Goal: Task Accomplishment & Management: Complete application form

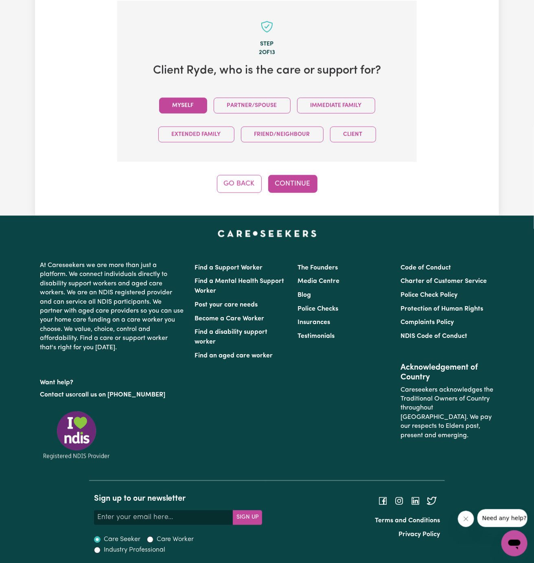
drag, startPoint x: 262, startPoint y: 155, endPoint x: 182, endPoint y: 104, distance: 95.0
click at [182, 104] on section "Step 2 of 13 Client Ryde , who is the care or support for? Myself Partner/Spous…" at bounding box center [267, 81] width 300 height 161
click at [182, 104] on button "Myself" at bounding box center [183, 106] width 48 height 16
click at [282, 175] on button "Continue" at bounding box center [292, 184] width 49 height 18
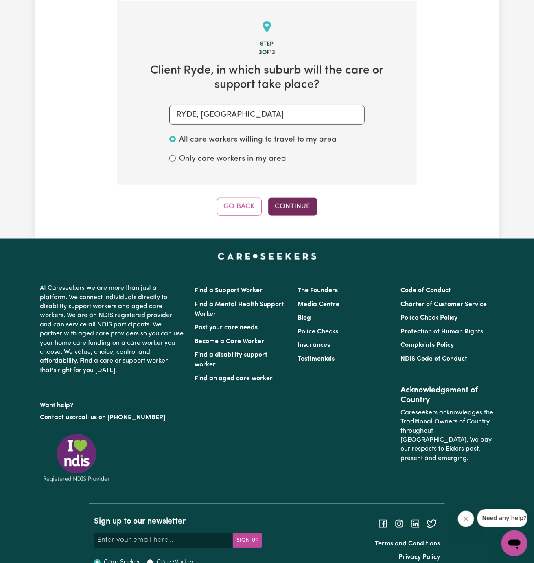
click at [290, 200] on button "Continue" at bounding box center [292, 207] width 49 height 18
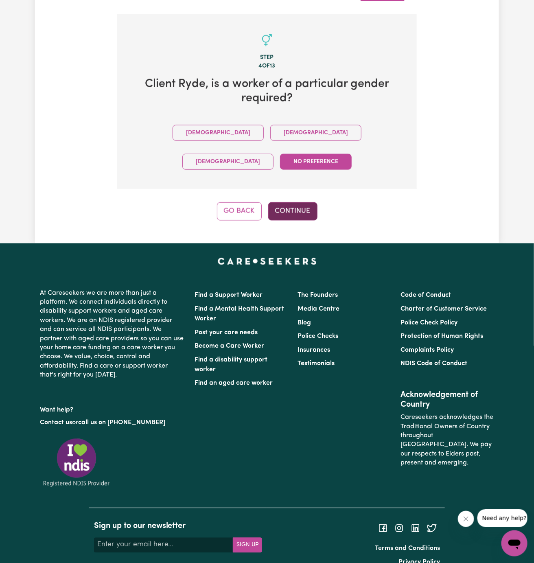
click at [298, 202] on button "Continue" at bounding box center [292, 211] width 49 height 18
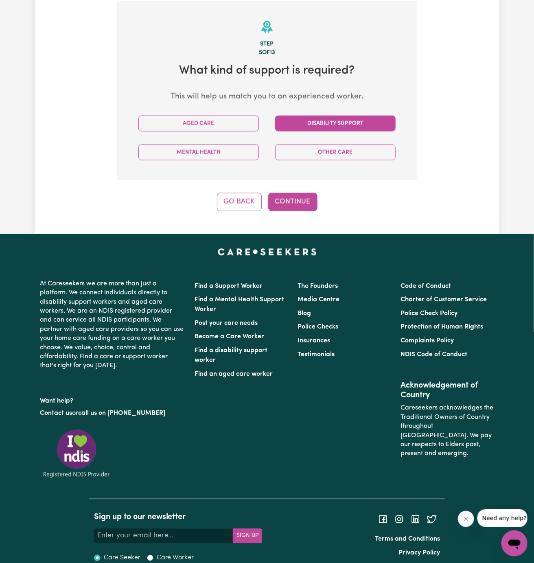
click at [331, 125] on button "Disability Support" at bounding box center [335, 124] width 120 height 16
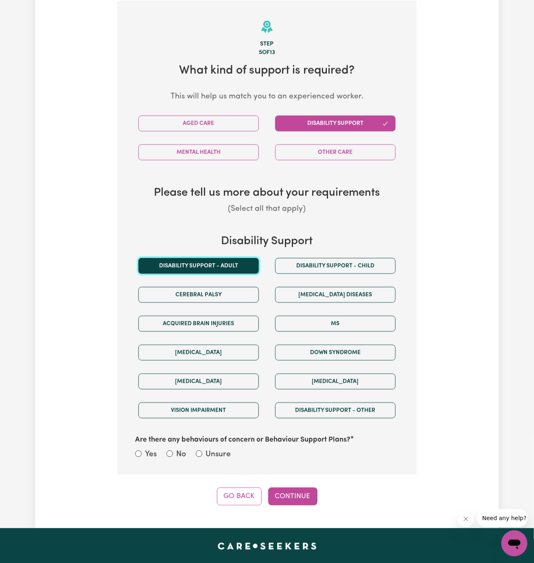
click at [234, 258] on button "Disability support - Adult" at bounding box center [198, 266] width 120 height 16
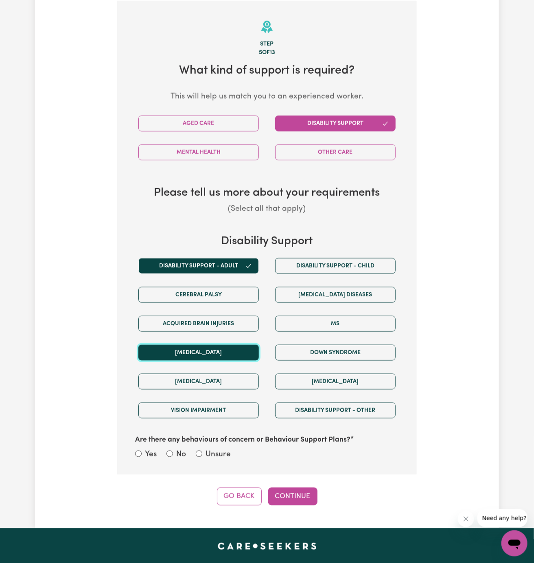
click at [243, 346] on button "Autism" at bounding box center [198, 353] width 120 height 16
click at [217, 453] on label "Unsure" at bounding box center [218, 455] width 25 height 12
click at [202, 453] on input "Unsure" at bounding box center [199, 454] width 7 height 7
radio input "true"
click at [288, 494] on button "Continue" at bounding box center [292, 497] width 49 height 18
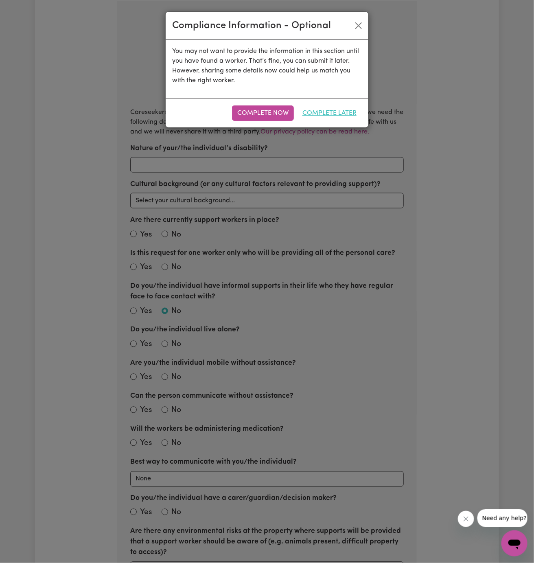
click at [336, 116] on button "Complete Later" at bounding box center [329, 112] width 65 height 15
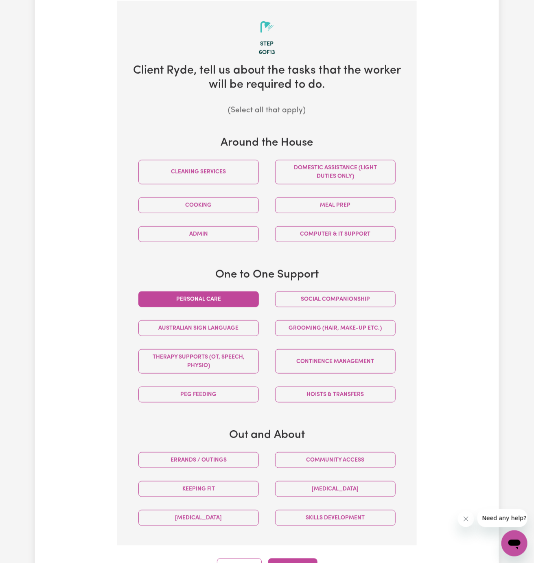
click at [233, 292] on button "Personal care" at bounding box center [198, 299] width 120 height 16
click at [318, 294] on button "Social companionship" at bounding box center [335, 299] width 120 height 16
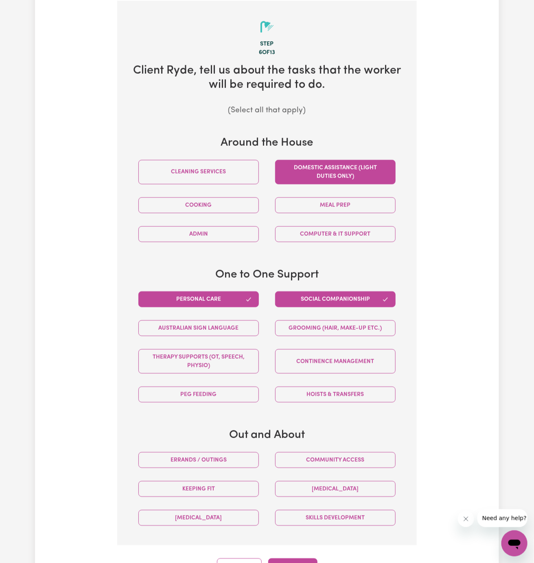
click at [339, 173] on button "Domestic assistance (light duties only)" at bounding box center [335, 172] width 120 height 24
click at [351, 461] on button "Community access" at bounding box center [335, 460] width 120 height 16
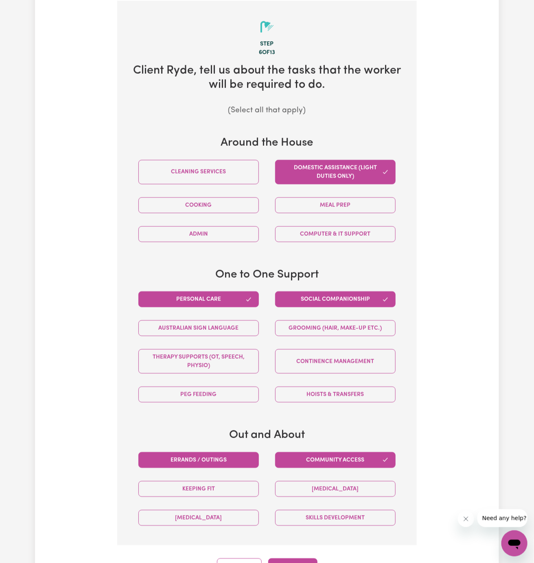
click at [226, 457] on button "Errands / Outings" at bounding box center [198, 460] width 120 height 16
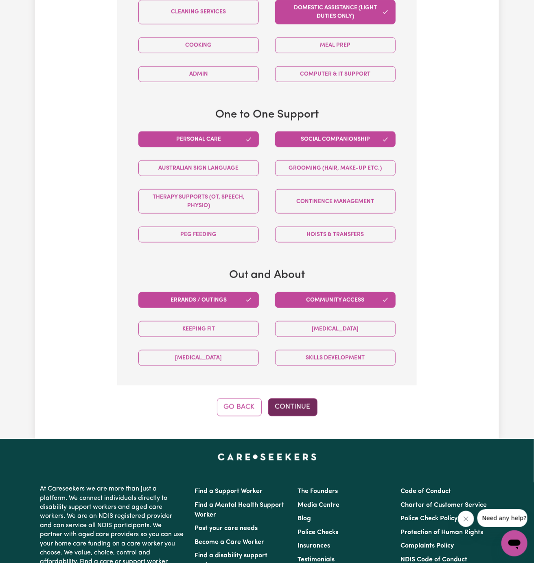
click at [289, 409] on button "Continue" at bounding box center [292, 408] width 49 height 18
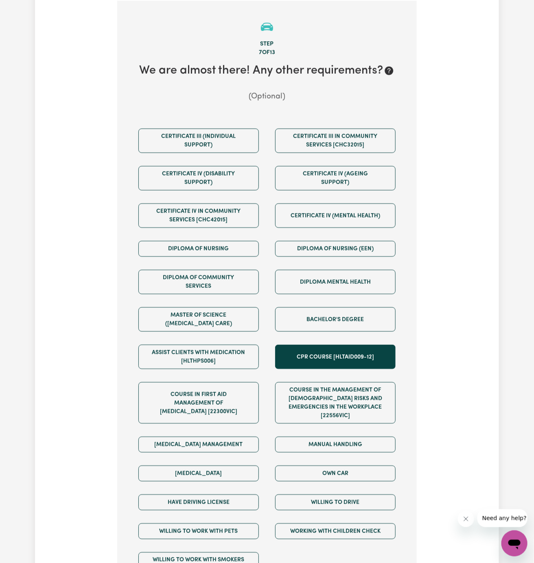
scroll to position [485, 0]
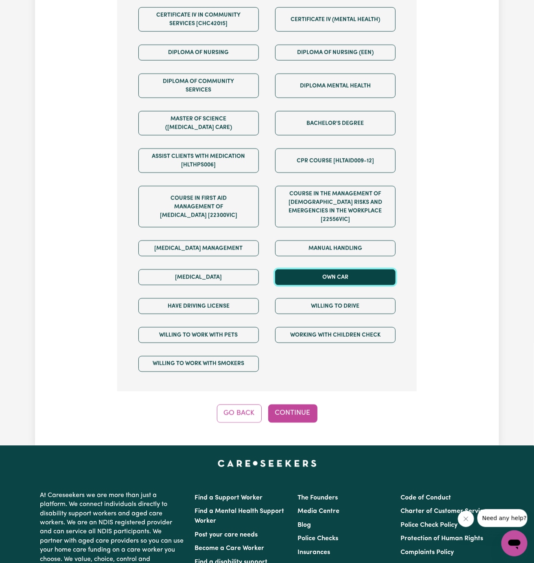
click at [348, 269] on button "Own Car" at bounding box center [335, 277] width 120 height 16
click at [348, 307] on div "Willing to drive" at bounding box center [335, 306] width 137 height 29
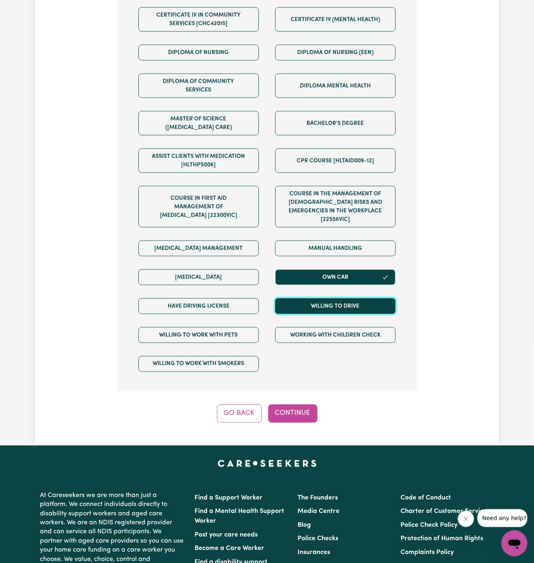
click at [340, 298] on button "Willing to drive" at bounding box center [335, 306] width 120 height 16
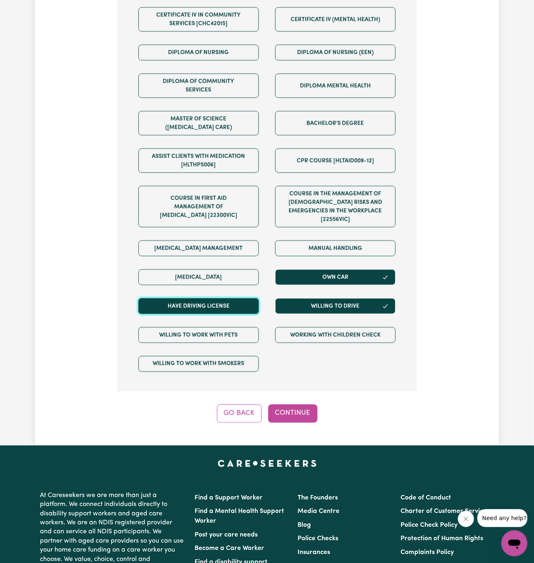
click at [249, 302] on button "Have driving license" at bounding box center [198, 306] width 120 height 16
click at [311, 405] on button "Continue" at bounding box center [292, 414] width 49 height 18
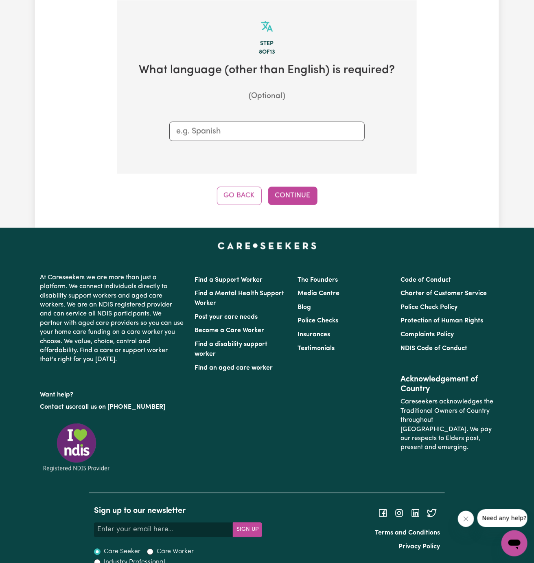
scroll to position [289, 0]
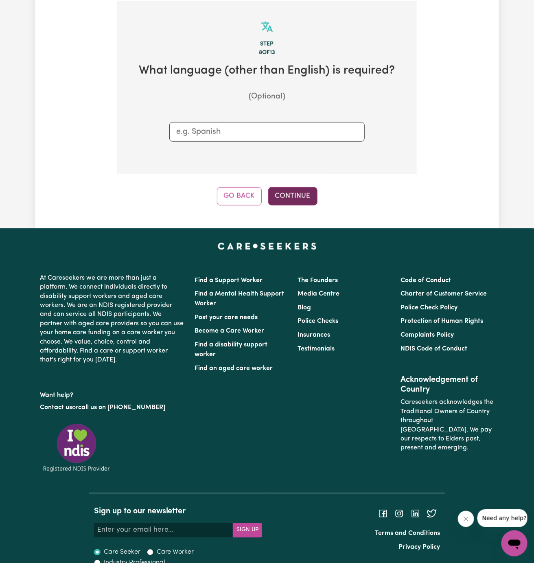
click at [288, 187] on button "Continue" at bounding box center [292, 196] width 49 height 18
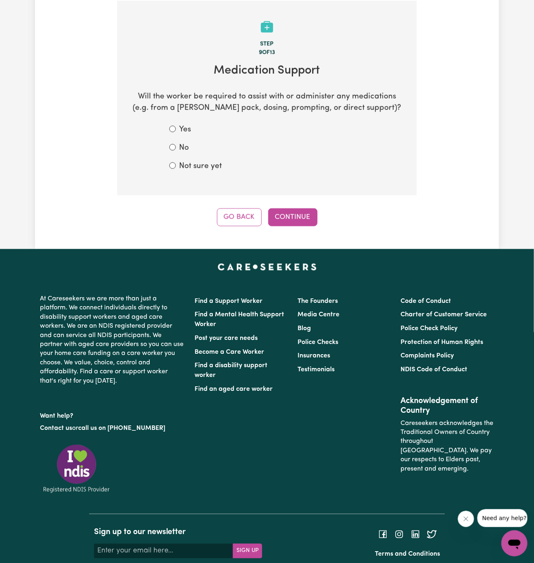
click at [191, 165] on label "Not sure yet" at bounding box center [200, 167] width 43 height 12
click at [176, 165] on input "Not sure yet" at bounding box center [172, 165] width 7 height 7
radio input "true"
click at [280, 213] on button "Continue" at bounding box center [292, 217] width 49 height 18
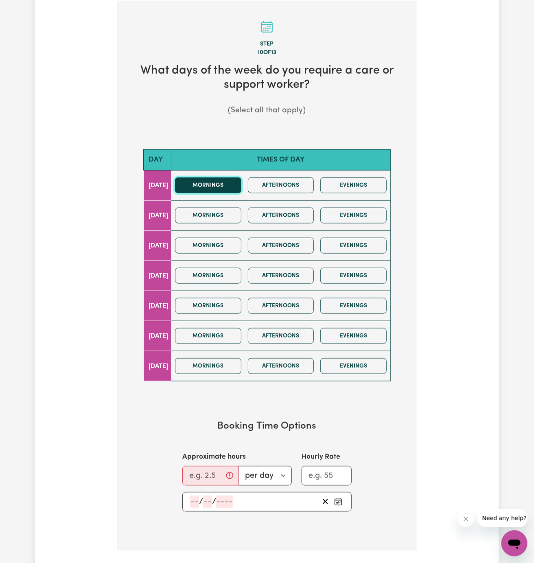
click at [223, 181] on button "Mornings" at bounding box center [208, 185] width 66 height 16
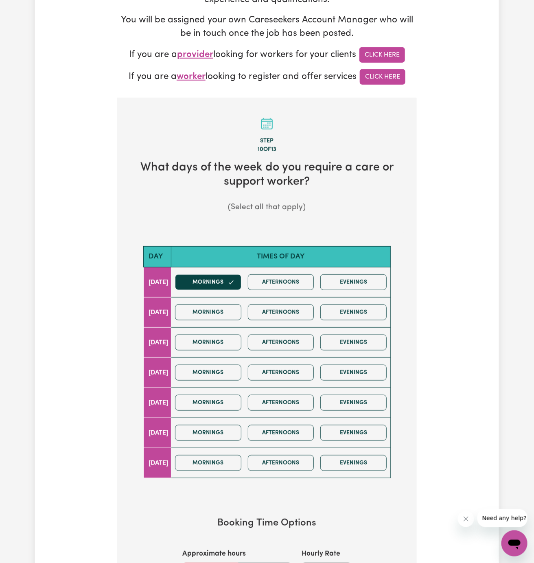
scroll to position [186, 0]
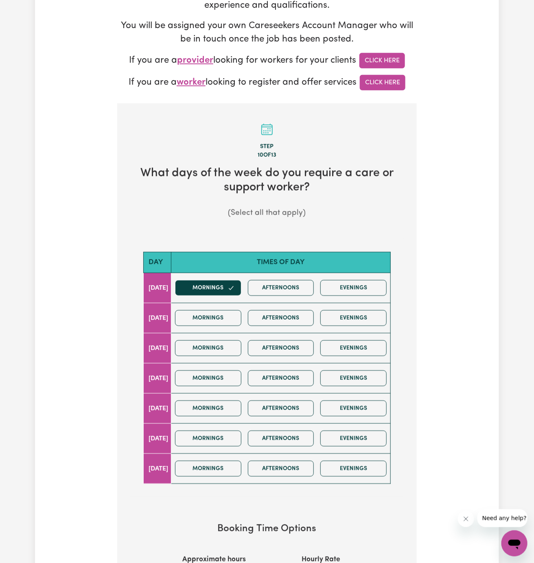
click at [193, 466] on section "Day Times of day Monday Mornings Afternoons Evenings Tuesday Mornings Afternoon…" at bounding box center [267, 368] width 274 height 258
click at [219, 464] on button "Mornings" at bounding box center [208, 469] width 66 height 16
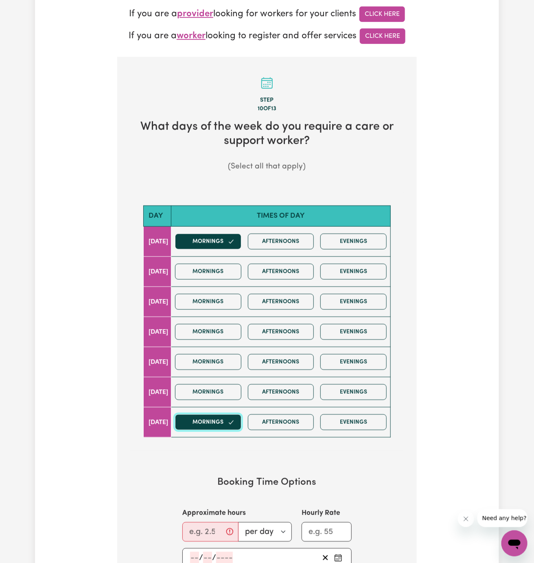
scroll to position [265, 0]
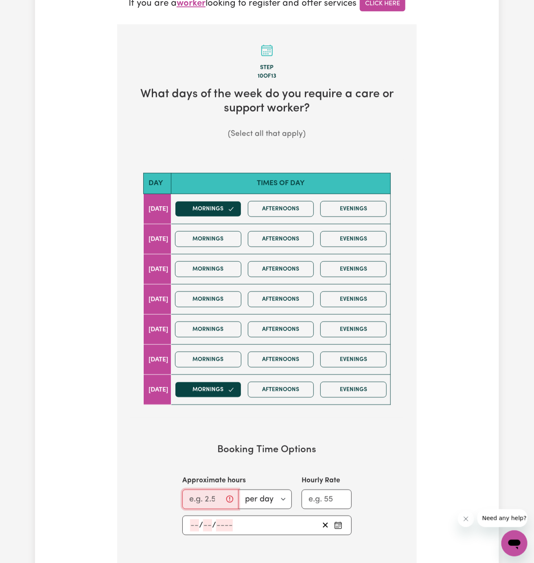
click at [208, 491] on input "Approximate hours" at bounding box center [210, 500] width 56 height 20
click at [223, 388] on button "Mornings" at bounding box center [208, 390] width 66 height 16
click at [200, 493] on input "Approximate hours" at bounding box center [210, 500] width 56 height 20
type input "1"
click at [192, 519] on input "number" at bounding box center [194, 525] width 9 height 12
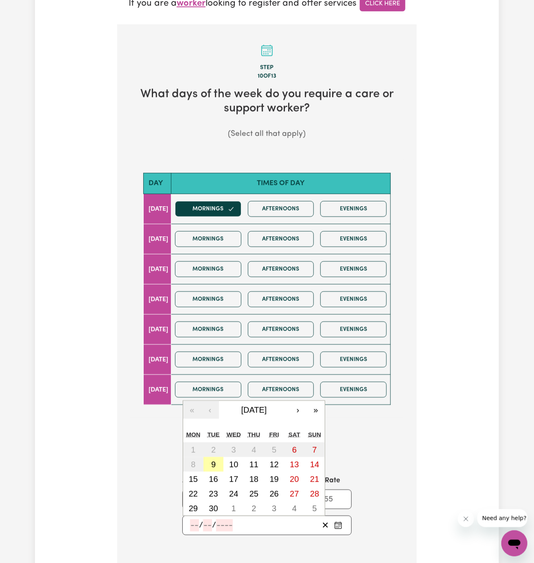
click at [216, 457] on button "9" at bounding box center [214, 464] width 20 height 15
type input "2025-09-09"
type input "9"
type input "2025"
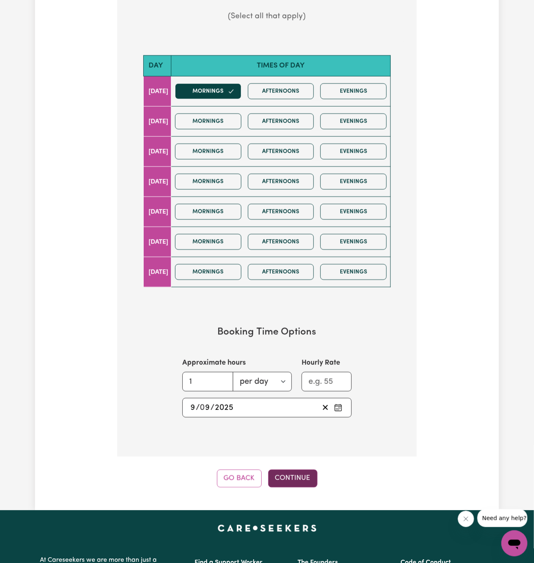
click at [300, 475] on button "Continue" at bounding box center [292, 479] width 49 height 18
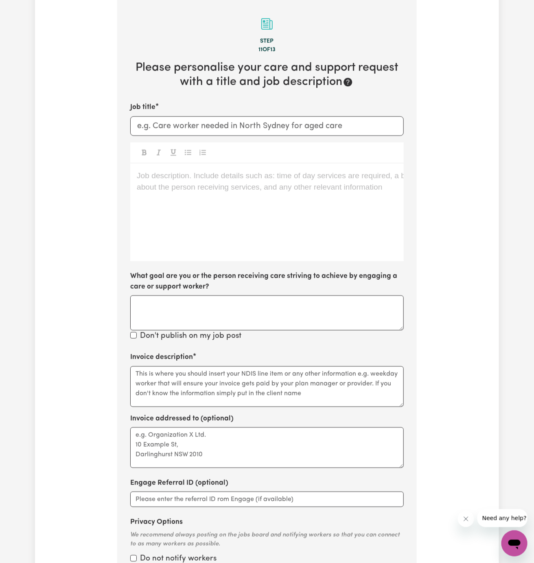
scroll to position [289, 0]
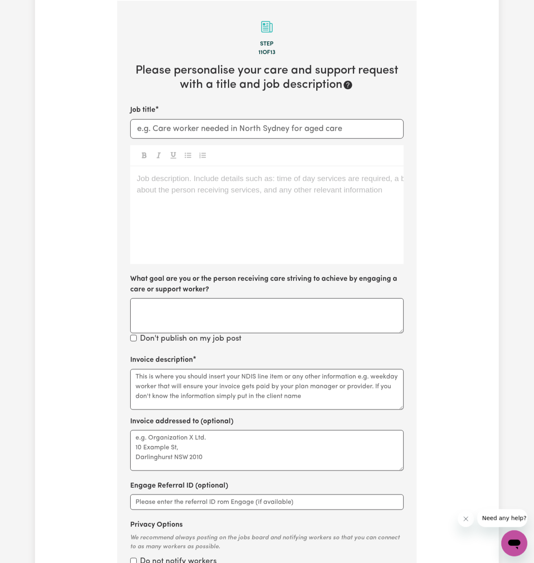
click at [230, 219] on div "Job description. Include details such as: time of day services are required, a …" at bounding box center [267, 215] width 274 height 98
click at [224, 183] on p "Job description. Include details such as: time of day services are required, a …" at bounding box center [267, 179] width 261 height 12
click at [153, 186] on div "Job description. Include details such as: time of day services are required, a …" at bounding box center [267, 215] width 274 height 98
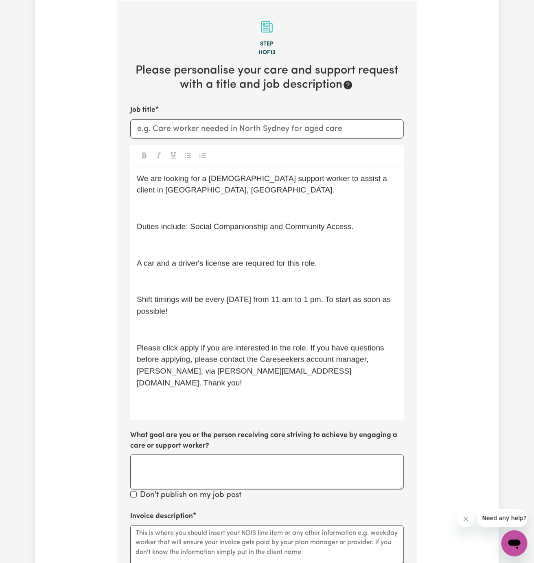
click at [263, 272] on div "We are looking for a female support worker to assist a client in Freshwater, NS…" at bounding box center [267, 293] width 274 height 254
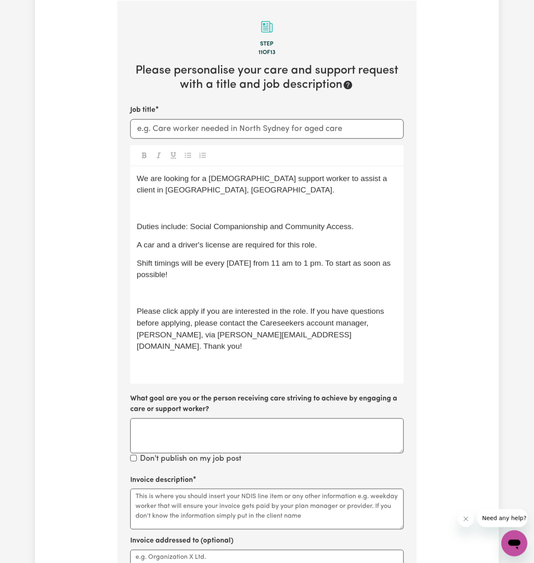
click at [238, 204] on p "﻿" at bounding box center [267, 209] width 261 height 12
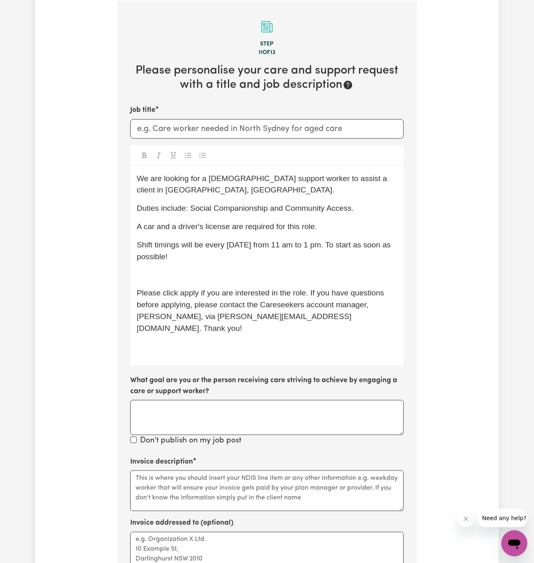
click at [238, 272] on p "﻿" at bounding box center [267, 275] width 261 height 12
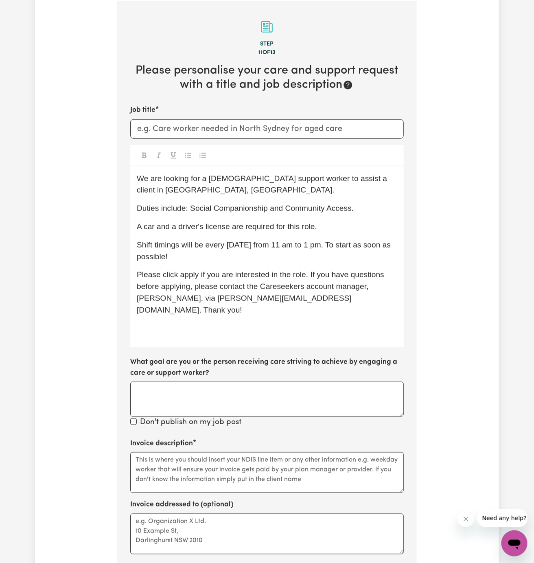
click at [238, 323] on p "﻿" at bounding box center [267, 329] width 261 height 12
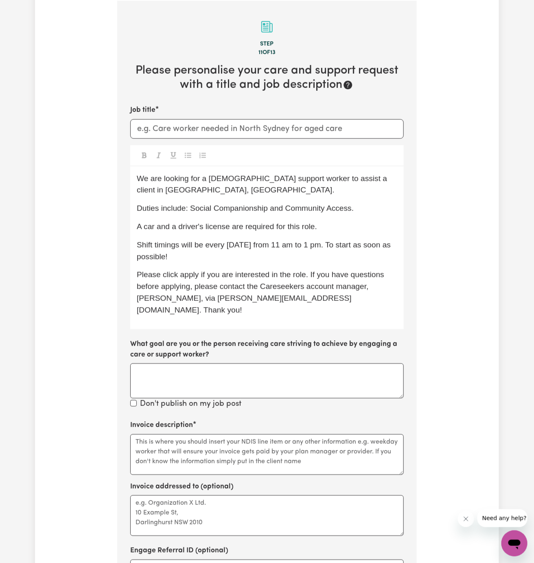
click at [275, 261] on p "Shift timings will be every Friday from 11 am to 1 pm. To start as soon as poss…" at bounding box center [267, 251] width 261 height 24
drag, startPoint x: 190, startPoint y: 209, endPoint x: 290, endPoint y: 209, distance: 100.1
click at [290, 209] on span "Duties include: Social Companionship and Community Access." at bounding box center [245, 208] width 217 height 9
click at [197, 224] on span "A car and a driver's license are required for this role." at bounding box center [227, 226] width 180 height 9
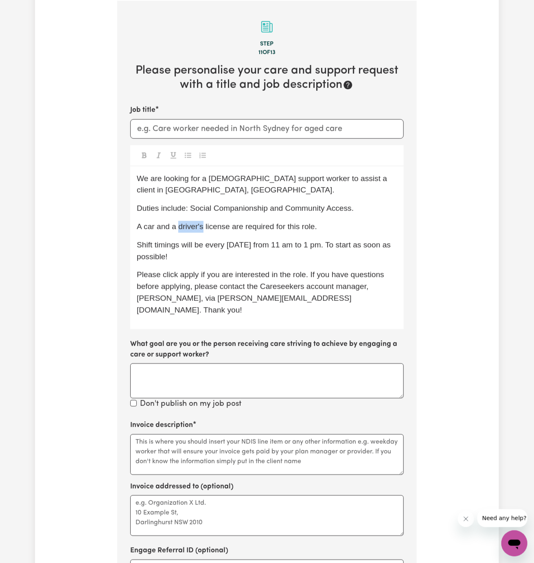
click at [197, 224] on span "A car and a driver's license are required for this role." at bounding box center [227, 226] width 180 height 9
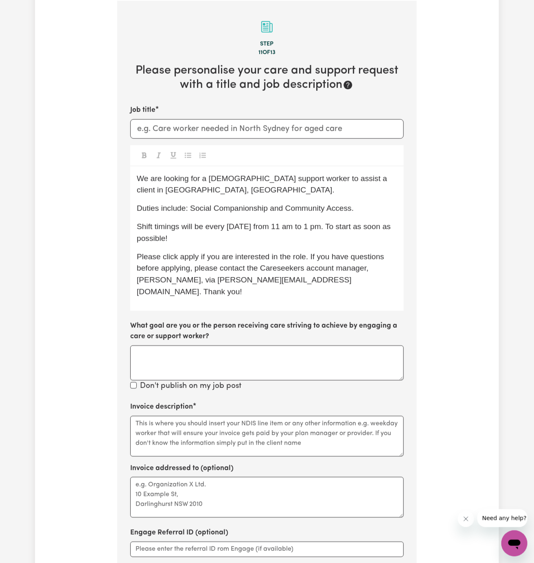
click at [215, 248] on div "We are looking for a female support worker to assist a client in Freshwater, NS…" at bounding box center [267, 238] width 274 height 145
click at [240, 237] on p "Shift timings will be every Friday from 11 am to 1 pm. To start as soon as poss…" at bounding box center [267, 233] width 261 height 24
click at [226, 226] on span "Shift timings will be every Friday from 11 am to 1 pm. To start as soon as poss…" at bounding box center [265, 232] width 256 height 20
drag, startPoint x: 206, startPoint y: 226, endPoint x: 388, endPoint y: 232, distance: 181.3
click at [388, 232] on p "Shift timings will be every Friday from 11 am to 1 pm. To start as soon as poss…" at bounding box center [267, 233] width 261 height 24
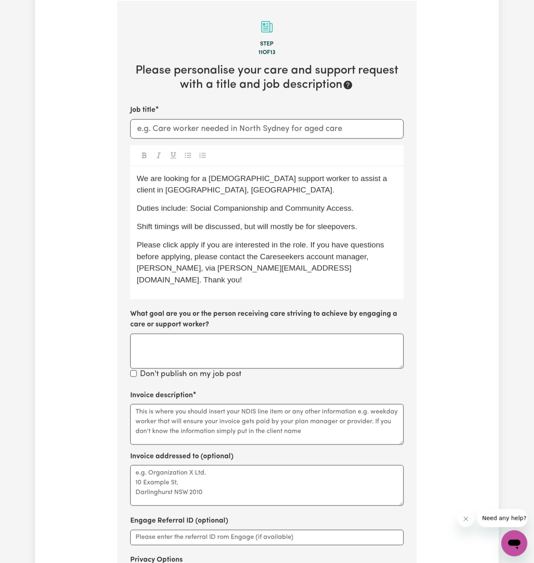
click at [188, 245] on span "Please click apply if you are interested in the role. If you have questions bef…" at bounding box center [262, 263] width 250 height 44
click at [283, 236] on div "We are looking for a female support worker to assist a client in Freshwater, NS…" at bounding box center [267, 232] width 274 height 133
click at [347, 231] on p "Shift timings will be discussed, but will mostly be for sleepovers." at bounding box center [267, 227] width 261 height 12
click at [203, 198] on div "We are looking for a female support worker to assist a client in Freshwater, NS…" at bounding box center [267, 232] width 274 height 133
drag, startPoint x: 189, startPoint y: 210, endPoint x: 428, endPoint y: 213, distance: 239.4
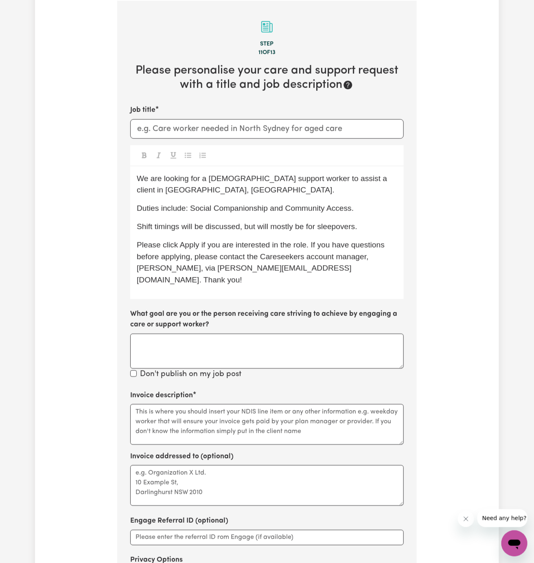
click at [428, 213] on div "Tell us your care and support requirements Welcome to Careseekers. We are excit…" at bounding box center [267, 215] width 464 height 904
click at [259, 239] on p "Please click Apply if you are interested in the role. If you have questions bef…" at bounding box center [267, 262] width 261 height 47
click at [210, 228] on span "Shift timings will be discussed, but will mostly be for sleepovers." at bounding box center [247, 226] width 221 height 9
drag, startPoint x: 191, startPoint y: 208, endPoint x: 423, endPoint y: 206, distance: 232.5
click at [423, 206] on div "Tell us your care and support requirements Welcome to Careseekers. We are excit…" at bounding box center [267, 215] width 464 height 904
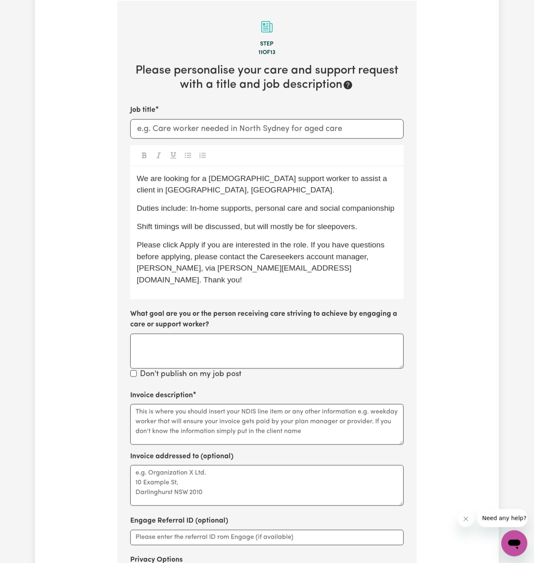
click at [266, 195] on p "We are looking for a female support worker to assist a client in Freshwater, NS…" at bounding box center [267, 185] width 261 height 24
click at [244, 184] on p "We are looking for a female support worker to assist a client in Freshwater, NS…" at bounding box center [267, 185] width 261 height 24
click at [223, 178] on span "We are looking for a female support worker to assist a client in Freshwater, NS…" at bounding box center [263, 184] width 253 height 20
click at [259, 203] on p "Duties include: In-home supports, personal care and social companionship" at bounding box center [267, 209] width 261 height 12
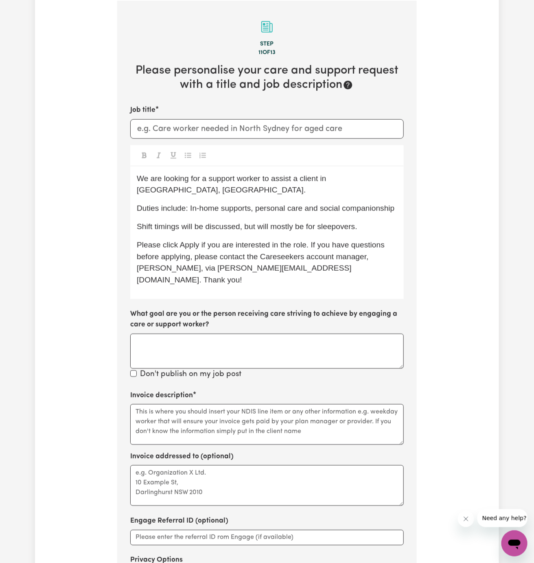
click at [297, 208] on div "We are looking for a support worker to assist a client in Freshwater, NSW. Duti…" at bounding box center [267, 232] width 274 height 133
drag, startPoint x: 327, startPoint y: 179, endPoint x: 403, endPoint y: 178, distance: 76.1
click at [403, 178] on div "We are looking for a support worker to assist a client in Freshwater, NSW. Duti…" at bounding box center [267, 232] width 274 height 133
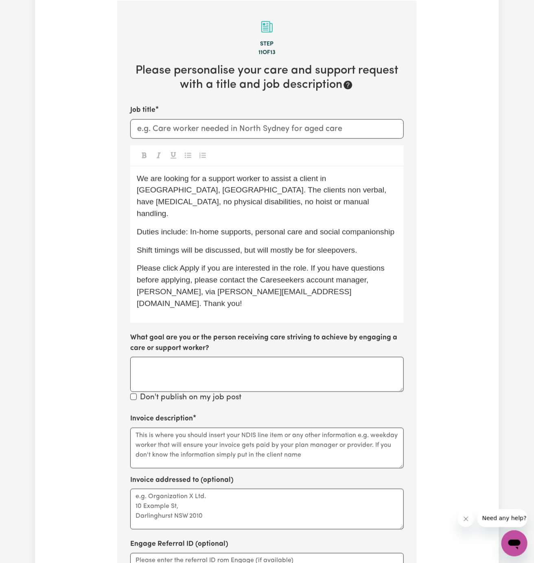
click at [162, 189] on span "We are looking for a support worker to assist a client in Ryde, NSW. The client…" at bounding box center [263, 196] width 252 height 44
click at [181, 191] on span "We are looking for a support worker to assist a client in Ryde, NSW. The client…" at bounding box center [265, 196] width 256 height 44
click at [218, 228] on span "Duties include: In-home supports, personal care and social companionship" at bounding box center [266, 232] width 258 height 9
click at [214, 191] on span "We are looking for a support worker to assist a client in Ryde, NSW. The client…" at bounding box center [265, 196] width 256 height 44
click at [204, 176] on span "We are looking for a support worker to assist a client in Ryde, NSW. The client…" at bounding box center [265, 196] width 256 height 44
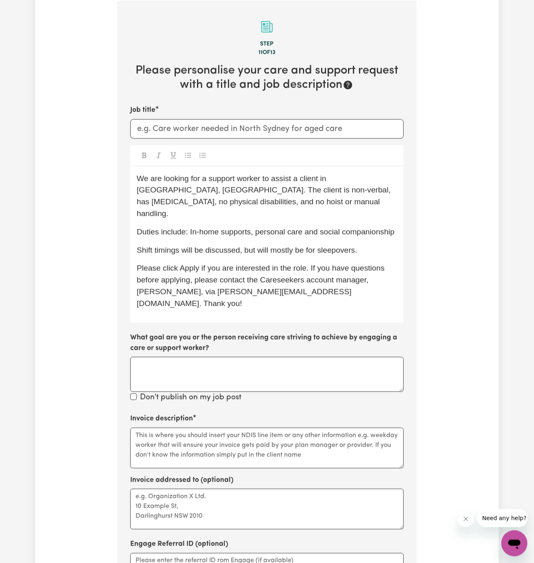
click at [193, 204] on span "We are looking for a support worker to assist a client in Ryde, NSW. The client…" at bounding box center [265, 196] width 256 height 44
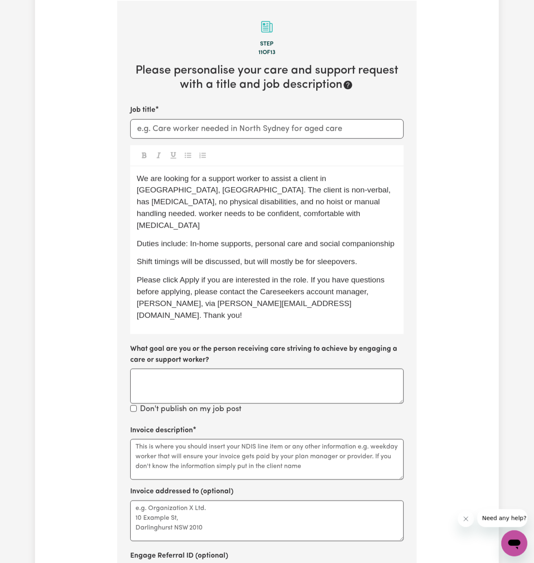
click at [228, 205] on span "We are looking for a support worker to assist a client in Ryde, NSW. The client…" at bounding box center [265, 201] width 256 height 55
click at [383, 199] on p "We are looking for a support worker to assist a client in Ryde, NSW. The client…" at bounding box center [267, 202] width 261 height 59
click at [308, 239] on span "Duties include: In-home supports, personal care and social companionship" at bounding box center [266, 243] width 258 height 9
click at [329, 276] on span "Please click Apply if you are interested in the role. If you have questions bef…" at bounding box center [262, 298] width 250 height 44
click at [278, 257] on span "Shift timings will be discussed, but will mostly be for sleepovers." at bounding box center [247, 261] width 221 height 9
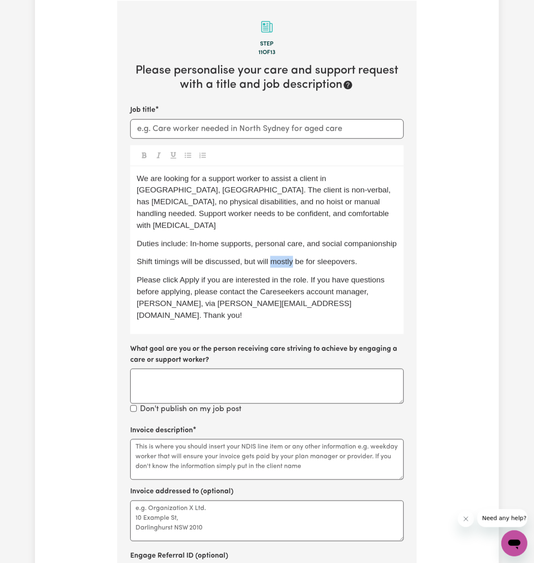
click at [278, 257] on span "Shift timings will be discussed, but will mostly be for sleepovers." at bounding box center [247, 261] width 221 height 9
click at [304, 257] on span "Shift timings will be discussed, but will mainly be for sleepovers." at bounding box center [247, 261] width 221 height 9
click at [307, 257] on span "Shift timings will be discussed, but will mainly be sleepovers." at bounding box center [241, 261] width 209 height 9
click at [343, 201] on span "We are looking for a support worker to assist a client in Ryde, NSW. The client…" at bounding box center [265, 201] width 256 height 55
click at [237, 215] on p "We are looking for a support worker to assist a client in Ryde, NSW. The client…" at bounding box center [267, 202] width 261 height 59
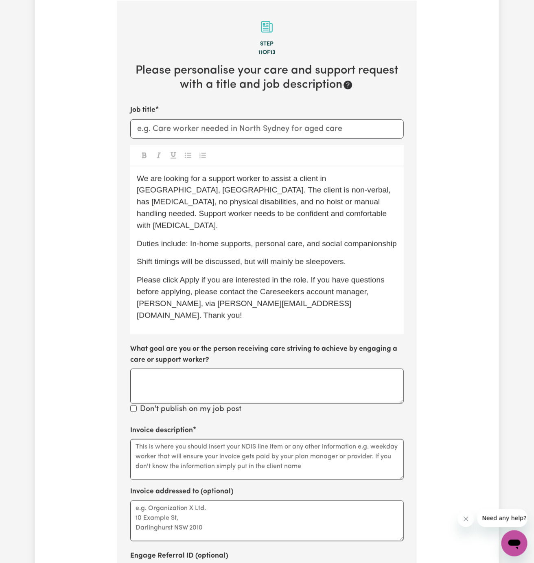
click at [237, 239] on span "Duties include: In-home supports, personal care, and social companionship" at bounding box center [267, 243] width 260 height 9
click at [245, 199] on span "We are looking for a support worker to assist a client in Ryde, NSW. The client…" at bounding box center [265, 201] width 256 height 55
click at [254, 133] on input "Job title" at bounding box center [267, 129] width 274 height 20
click at [357, 200] on span "We are looking for a support worker to assist a client in Ryde, NSW. The client…" at bounding box center [265, 201] width 256 height 55
drag, startPoint x: 327, startPoint y: 178, endPoint x: 364, endPoint y: 179, distance: 37.0
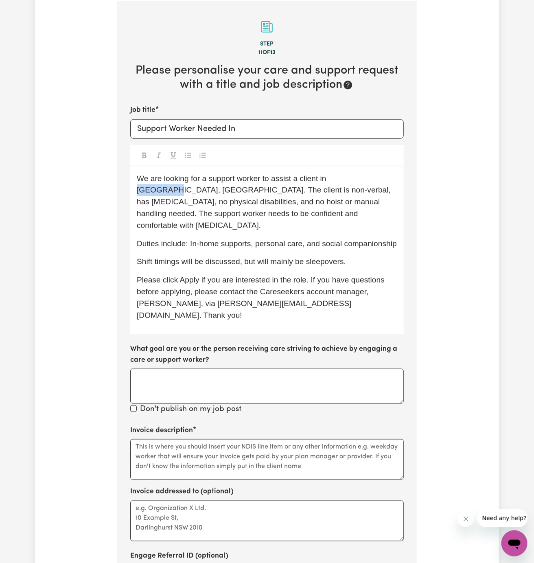
click at [364, 179] on span "We are looking for a support worker to assist a client in Ryde, NSW. The client…" at bounding box center [265, 201] width 256 height 55
copy span "Ryde, NSW"
click at [280, 134] on input "Support Worker Needed In" at bounding box center [267, 129] width 274 height 20
paste input "Ryde, NSW"
type input "Support Worker Needed In Ryde, NSW"
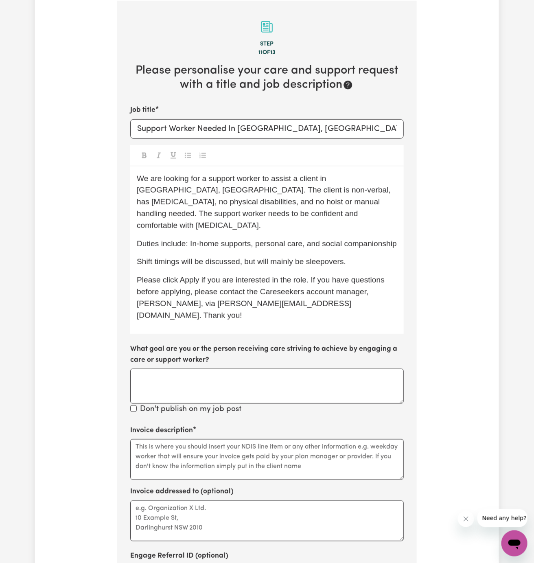
click at [347, 215] on p "We are looking for a support worker to assist a client in Ryde, NSW. The client…" at bounding box center [267, 202] width 261 height 59
click at [366, 256] on p "Shift timings will be discussed, but will mainly be sleepovers." at bounding box center [267, 262] width 261 height 12
click at [257, 444] on textarea "Invoice description" at bounding box center [267, 459] width 274 height 41
paste textarea "Professional Care Services"
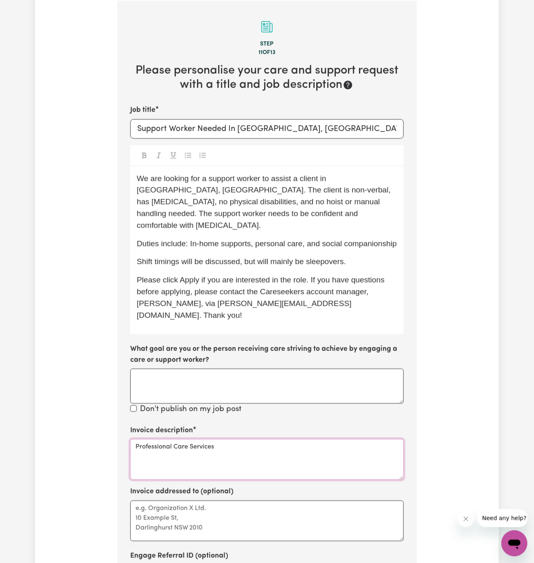
click at [137, 439] on textarea "Professional Care Services" at bounding box center [267, 459] width 274 height 41
click at [156, 439] on textarea "c/o Professional Care Services" at bounding box center [267, 459] width 274 height 41
type textarea "c/o Professional Care Services"
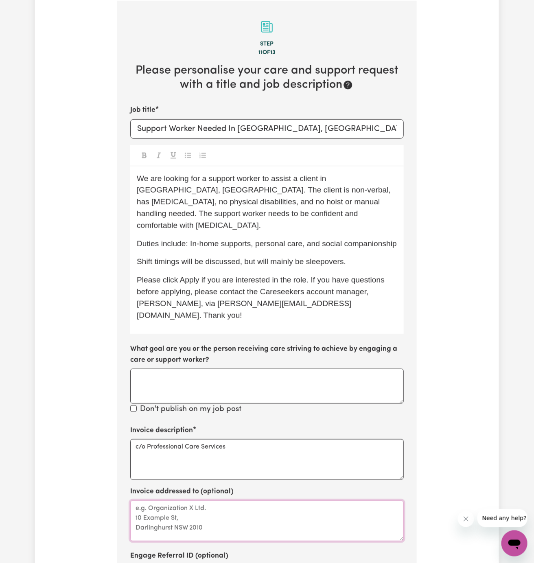
click at [174, 501] on textarea "Invoice addressed to (optional)" at bounding box center [267, 521] width 274 height 41
paste textarea "c/o Professional Care Services"
type textarea "c/o Professional Care Services"
click at [364, 259] on div "We are looking for a support worker to assist a client in Ryde, NSW. The client…" at bounding box center [267, 250] width 274 height 168
click at [344, 257] on span "Shift timings will be discussed, but will mainly be sleepovers." at bounding box center [241, 261] width 209 height 9
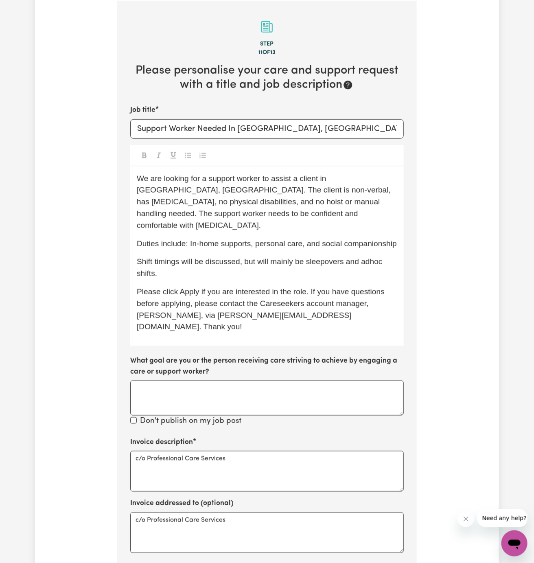
click at [463, 281] on div "Tell us your care and support requirements Welcome to Careseekers. We are excit…" at bounding box center [267, 238] width 464 height 951
click at [397, 264] on p "Shift timings will be discussed, but will mainly be sleepovers and adhoc shifts." at bounding box center [267, 268] width 261 height 24
click at [384, 287] on span "Please click Apply if you are interested in the role. If you have questions bef…" at bounding box center [262, 309] width 250 height 44
click at [148, 287] on span "Please click Apply if you are interested in the role. If you have questions bef…" at bounding box center [262, 309] width 250 height 44
click at [209, 262] on p "Shift timings will be discussed, but will mainly be sleepovers and ad hoc shift…" at bounding box center [267, 268] width 261 height 24
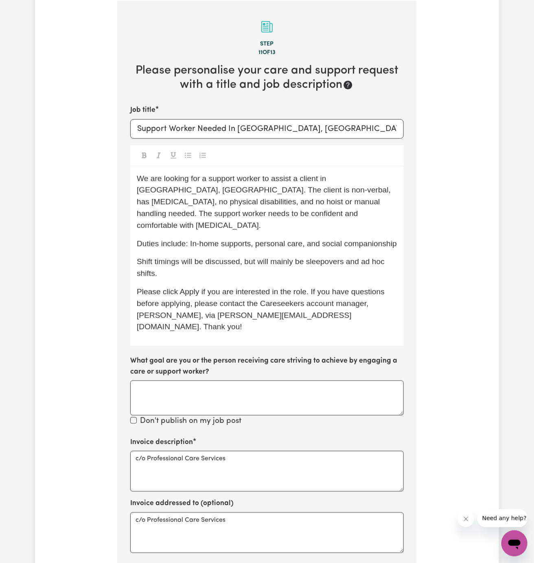
click at [238, 258] on p "Shift timings will be discussed, but will mainly be sleepovers and ad hoc shift…" at bounding box center [267, 268] width 261 height 24
click at [274, 287] on span "Please click Apply if you are interested in the role. If you have questions bef…" at bounding box center [262, 309] width 250 height 44
click at [309, 207] on p "We are looking for a support worker to assist a client in Ryde, NSW. The client…" at bounding box center [267, 202] width 261 height 59
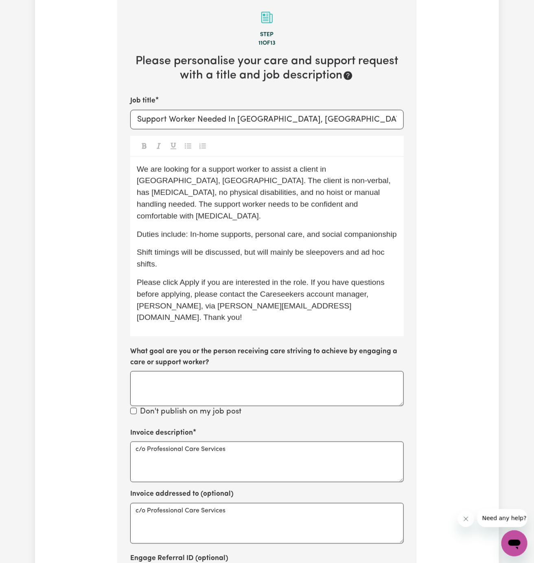
click at [191, 230] on span "Duties include: In-home supports, personal care, and social companionship" at bounding box center [267, 234] width 260 height 9
click at [230, 229] on div "We are looking for a support worker to assist a client in Ryde, NSW. The client…" at bounding box center [267, 247] width 274 height 180
click at [274, 248] on span "Shift timings will be discussed, but will mainly be sleepovers and ad hoc shift…" at bounding box center [262, 258] width 250 height 20
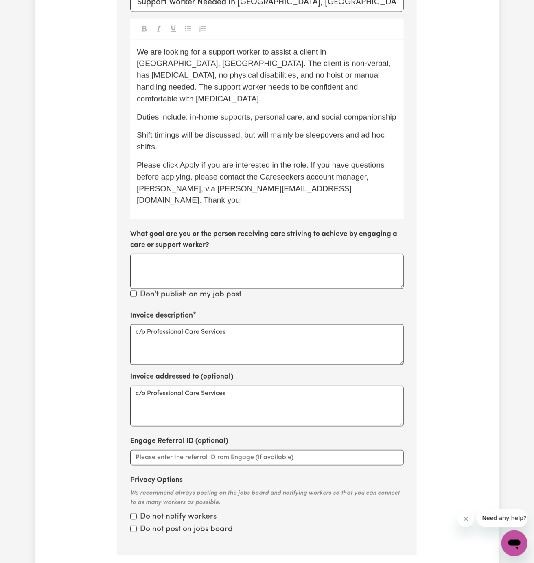
scroll to position [452, 0]
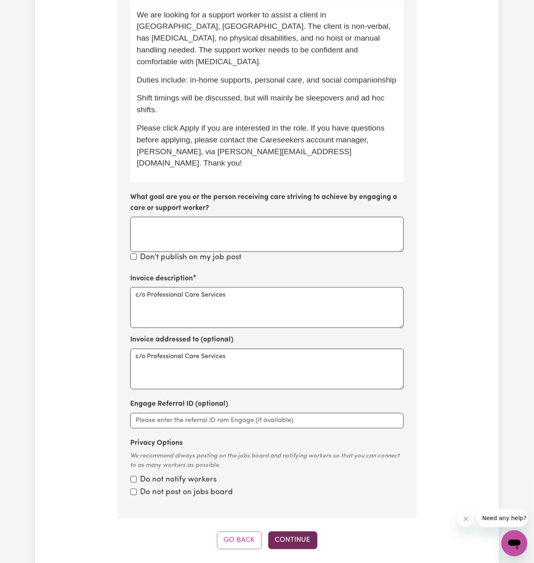
click at [297, 532] on button "Continue" at bounding box center [292, 541] width 49 height 18
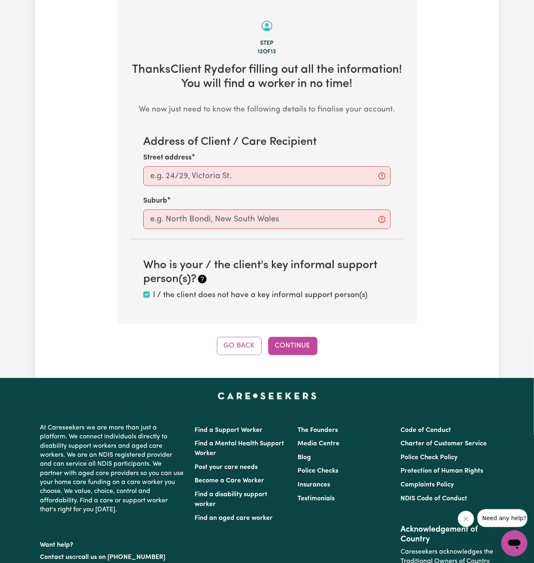
scroll to position [289, 0]
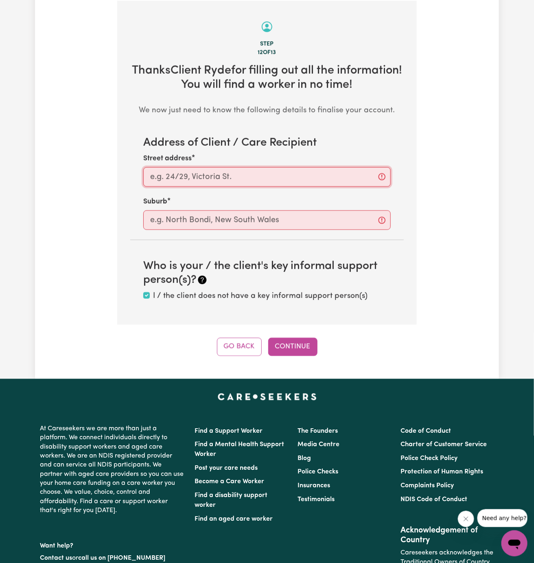
click at [256, 171] on input "Street address" at bounding box center [267, 177] width 248 height 20
paste input "Ryde"
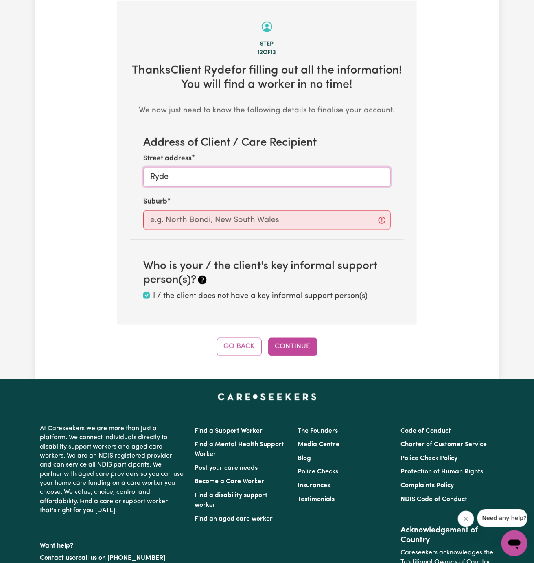
type input "Ryde"
click at [242, 217] on input "text" at bounding box center [267, 220] width 248 height 20
paste input "Ryde"
type input "Ryde"
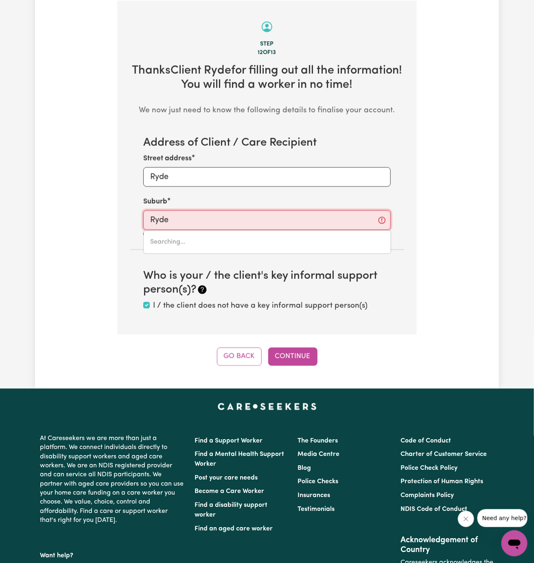
type input "Ryde, New South Wales, 2112"
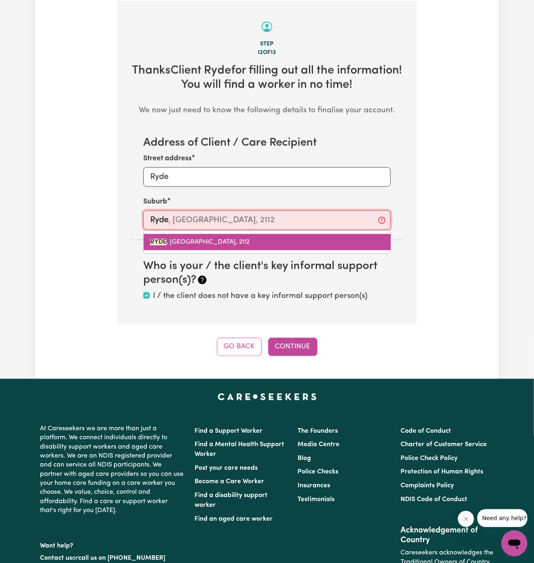
drag, startPoint x: 237, startPoint y: 239, endPoint x: 230, endPoint y: 243, distance: 7.5
click at [230, 243] on div "RYDE , New South Wales, 2112" at bounding box center [267, 242] width 248 height 24
click at [244, 244] on link "RYDE , New South Wales, 2112" at bounding box center [267, 242] width 247 height 16
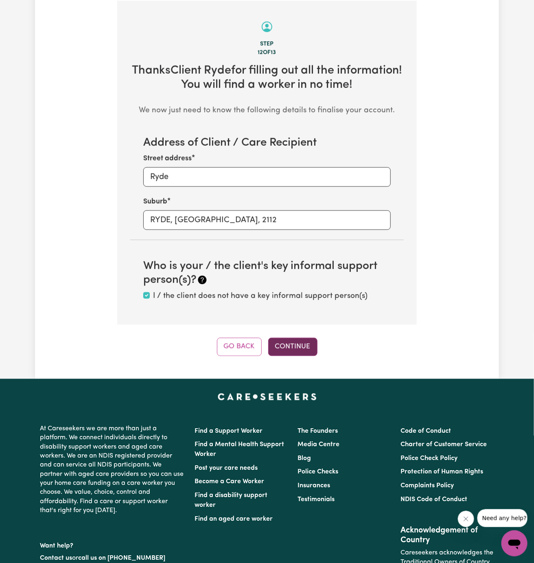
click at [291, 342] on button "Continue" at bounding box center [292, 347] width 49 height 18
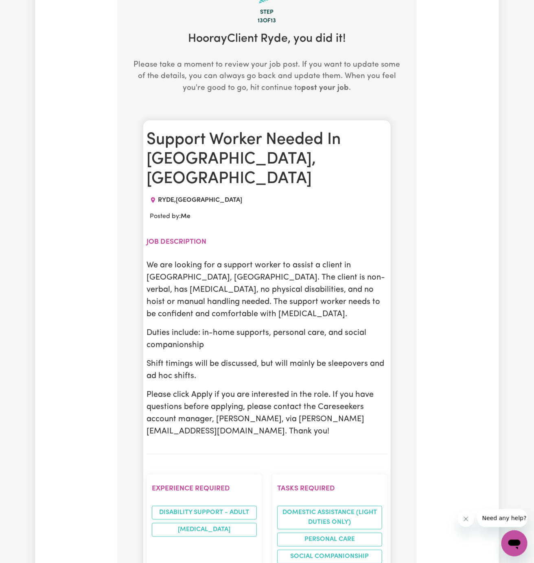
scroll to position [395, 0]
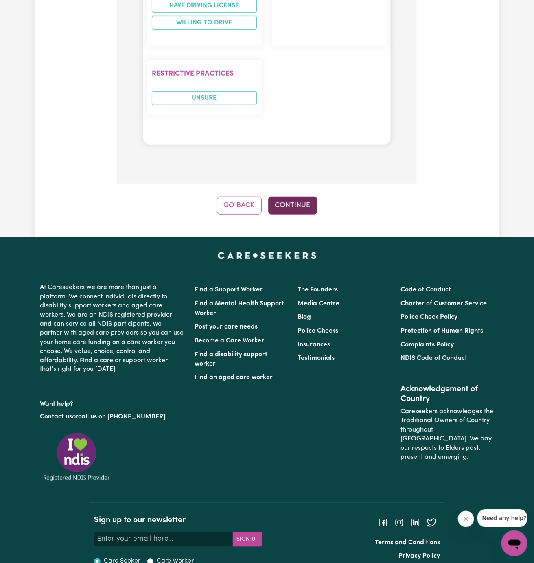
click at [298, 197] on button "Continue" at bounding box center [292, 206] width 49 height 18
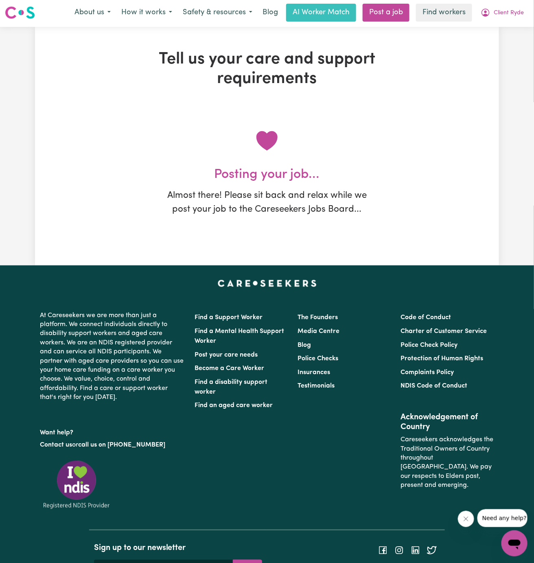
scroll to position [0, 0]
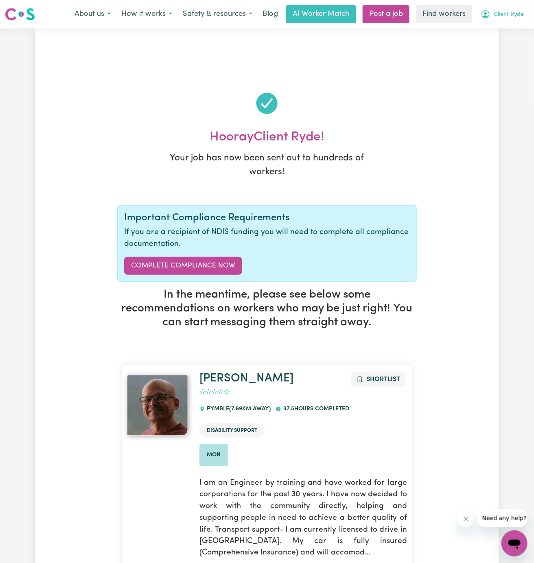
click at [506, 15] on span "Client Ryde" at bounding box center [509, 14] width 30 height 9
click at [509, 32] on link "My Dashboard" at bounding box center [496, 31] width 64 height 15
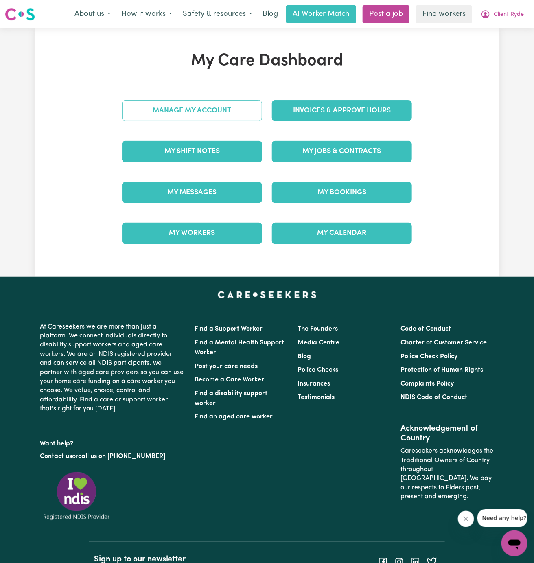
click at [207, 112] on link "Manage My Account" at bounding box center [192, 110] width 140 height 21
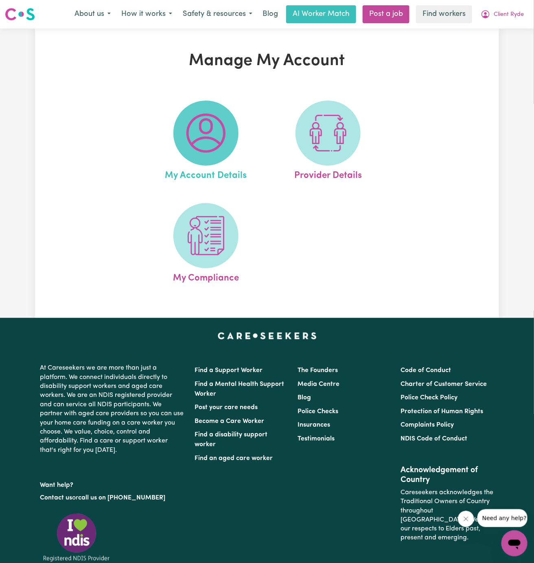
click at [200, 134] on img at bounding box center [205, 133] width 39 height 39
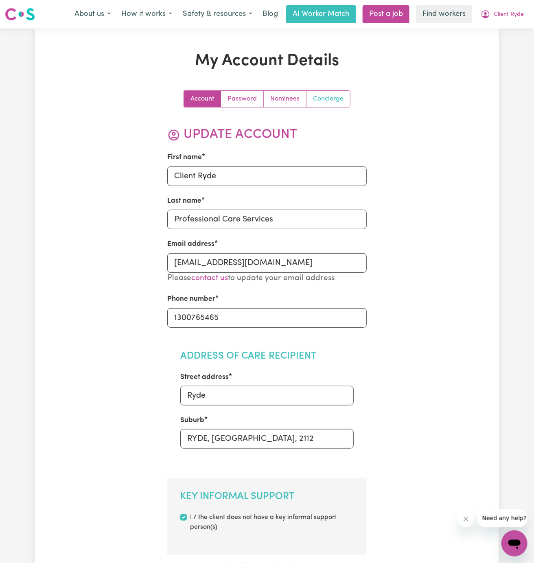
click at [342, 96] on link "Concierge" at bounding box center [329, 99] width 44 height 16
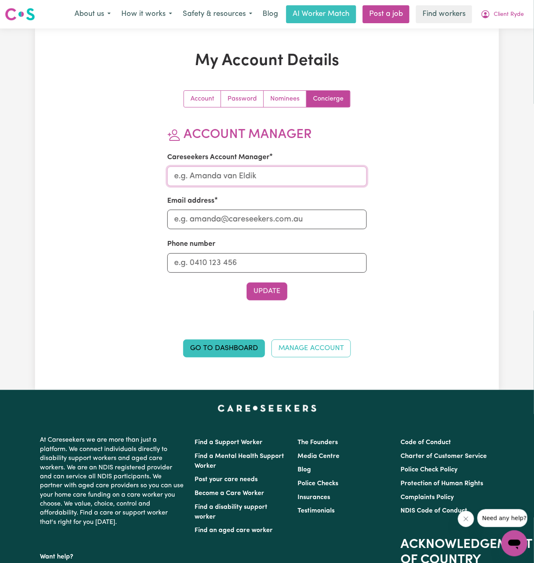
click at [291, 173] on input "Careseekers Account Manager" at bounding box center [267, 176] width 200 height 20
type input "Annie"
click at [291, 211] on input "Email address" at bounding box center [267, 220] width 200 height 20
type input "annie@careseekers.com.au"
click at [293, 263] on input "Phone number" at bounding box center [267, 263] width 200 height 20
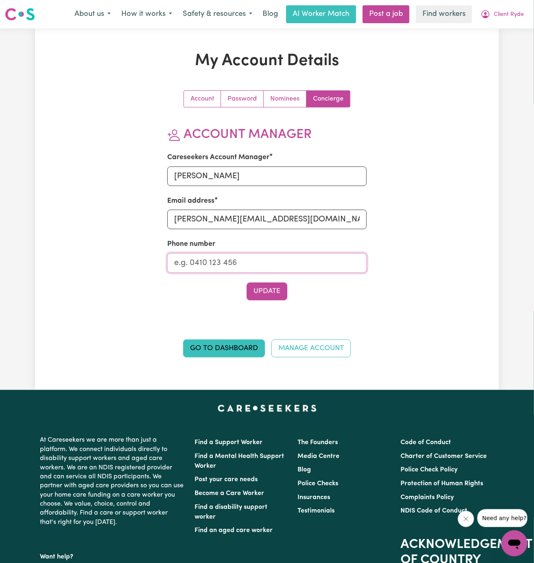
type input "1300765465"
click at [272, 297] on button "Update" at bounding box center [267, 292] width 41 height 18
click at [508, 15] on span "Client Ryde" at bounding box center [509, 14] width 30 height 9
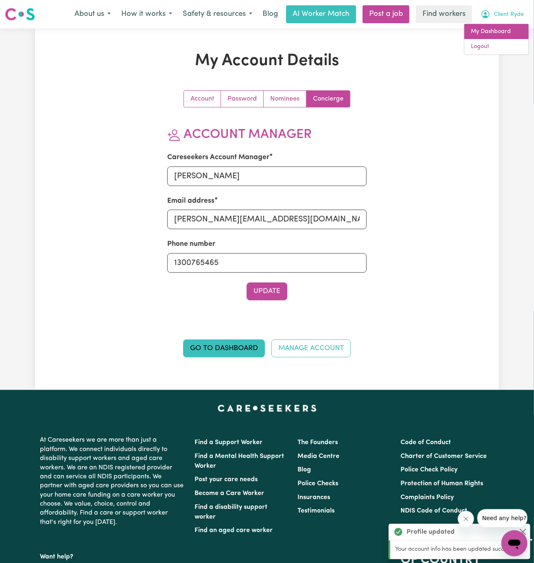
click at [502, 31] on link "My Dashboard" at bounding box center [496, 31] width 64 height 15
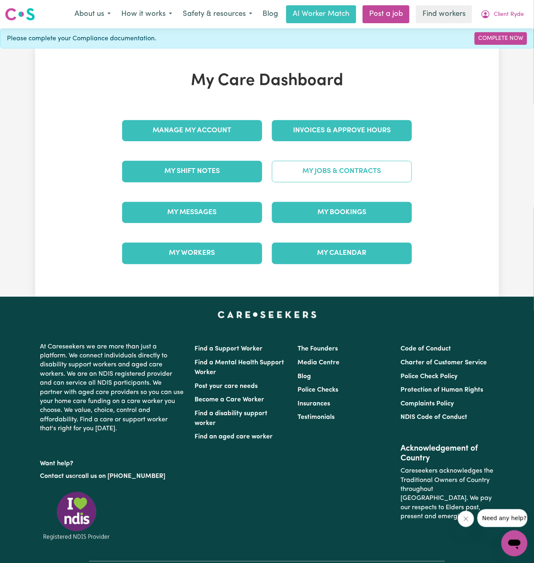
click at [352, 171] on link "My Jobs & Contracts" at bounding box center [342, 171] width 140 height 21
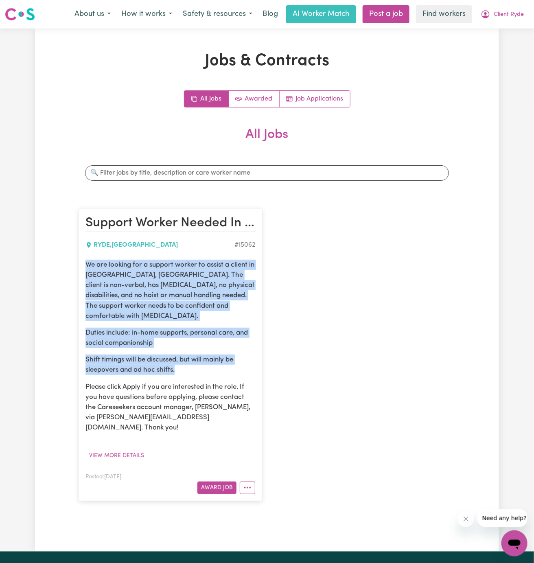
drag, startPoint x: 85, startPoint y: 265, endPoint x: 229, endPoint y: 360, distance: 172.4
click at [229, 360] on div "We are looking for a support worker to assist a client in Ryde, NSW. The client…" at bounding box center [170, 346] width 170 height 173
copy div "We are looking for a support worker to assist a client in Ryde, NSW. The client…"
click at [510, 19] on button "Client Ryde" at bounding box center [502, 14] width 54 height 17
click at [508, 26] on link "My Dashboard" at bounding box center [496, 31] width 64 height 15
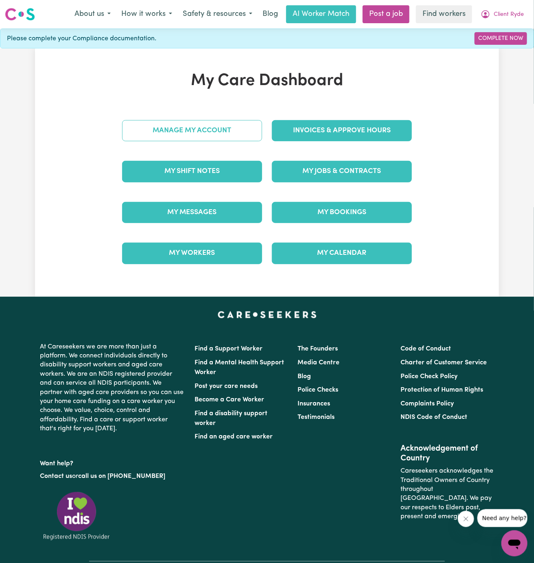
click at [241, 124] on link "Manage My Account" at bounding box center [192, 130] width 140 height 21
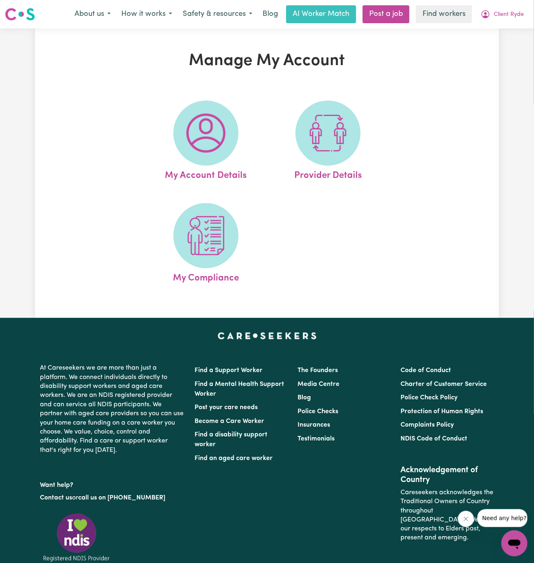
click at [241, 124] on link "My Account Details" at bounding box center [205, 142] width 117 height 82
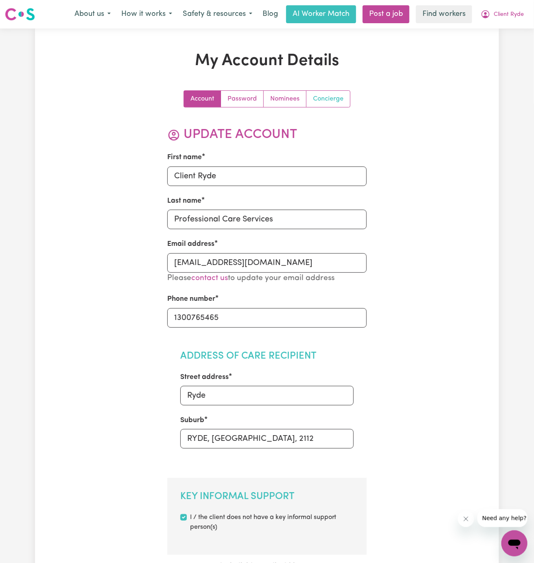
click at [342, 95] on link "Concierge" at bounding box center [329, 99] width 44 height 16
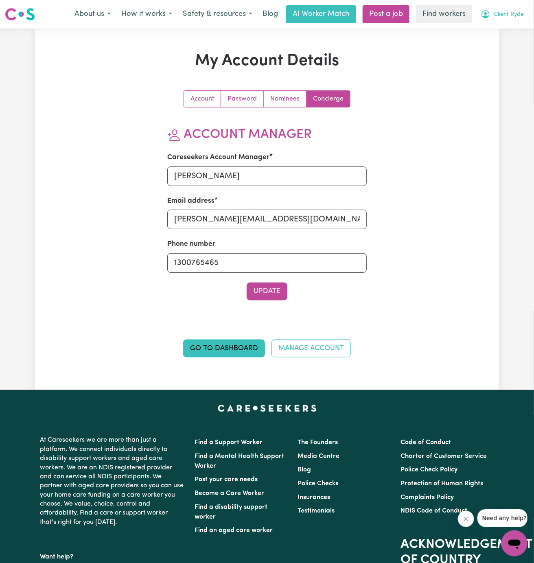
click at [507, 19] on span "Client Ryde" at bounding box center [509, 14] width 30 height 9
click at [506, 57] on div "My Account Details Account Password Nominees Concierge Account Manager Careseek…" at bounding box center [267, 208] width 534 height 361
click at [508, 17] on span "Client Ryde" at bounding box center [509, 14] width 30 height 9
click at [510, 47] on link "Logout" at bounding box center [496, 46] width 64 height 15
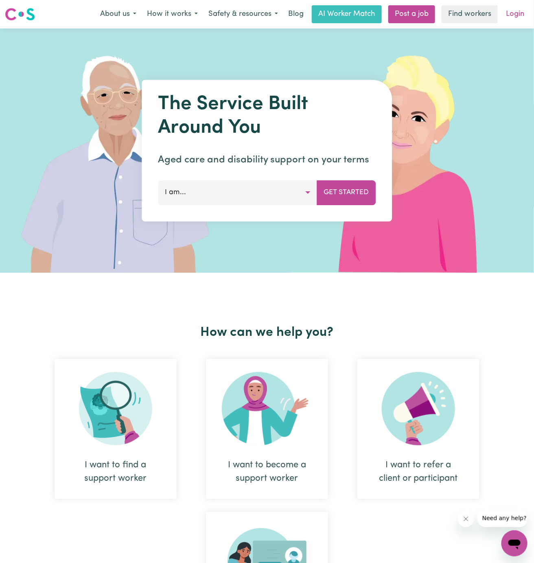
click at [518, 11] on link "Login" at bounding box center [515, 14] width 28 height 18
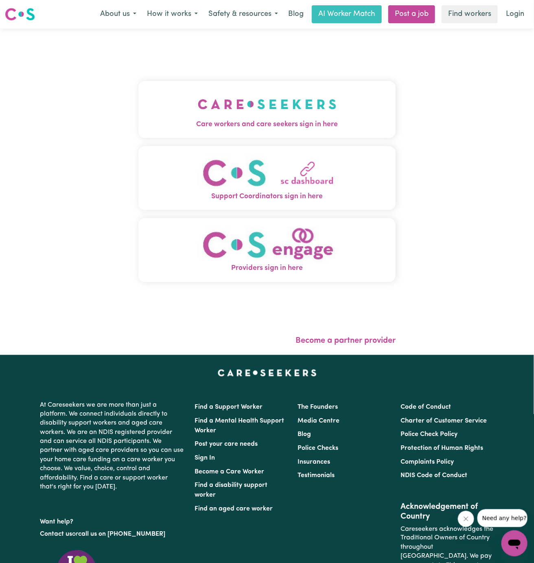
click at [261, 125] on span "Care workers and care seekers sign in here" at bounding box center [266, 124] width 257 height 11
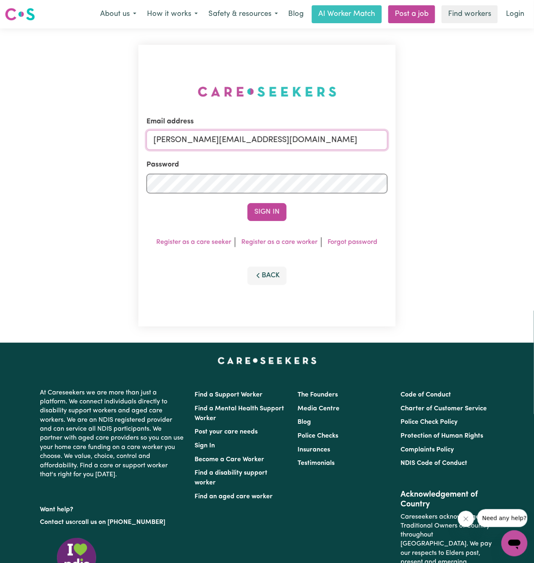
click at [324, 145] on input "dyan@careseekers.com.au" at bounding box center [267, 140] width 241 height 20
drag, startPoint x: 197, startPoint y: 141, endPoint x: 457, endPoint y: 158, distance: 259.9
click at [457, 158] on div "Email address superuser~NicolinaAbignanoKNC@careseekers.com.au Password Sign In…" at bounding box center [267, 185] width 534 height 314
type input "superuser~ClientDandenongLHS@careseekers.com.au"
click at [248, 203] on button "Sign In" at bounding box center [267, 212] width 39 height 18
